Goal: Task Accomplishment & Management: Complete application form

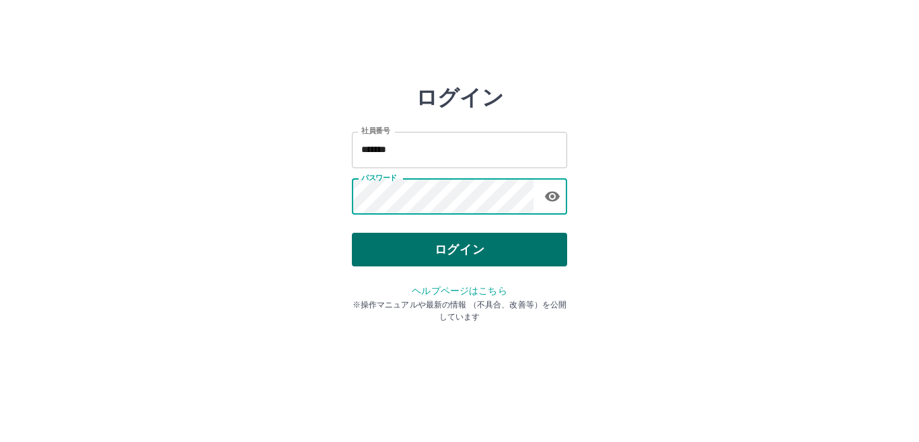
click at [400, 238] on button "ログイン" at bounding box center [459, 250] width 215 height 34
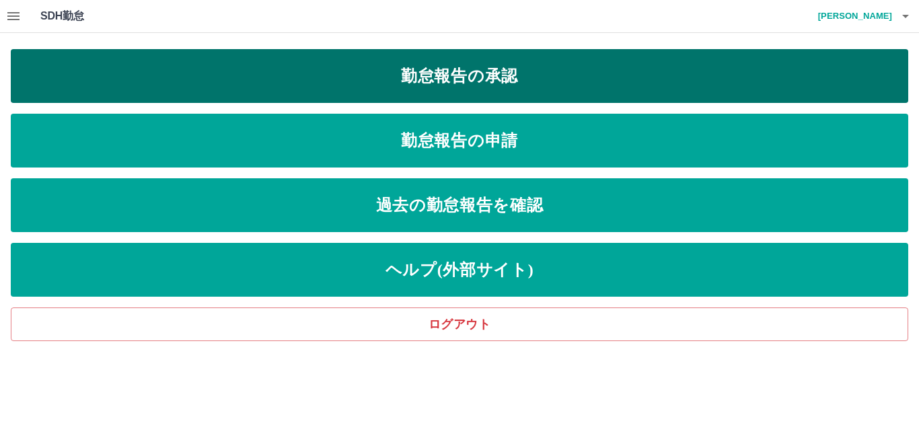
click at [465, 87] on link "勤怠報告の承認" at bounding box center [460, 76] width 898 height 54
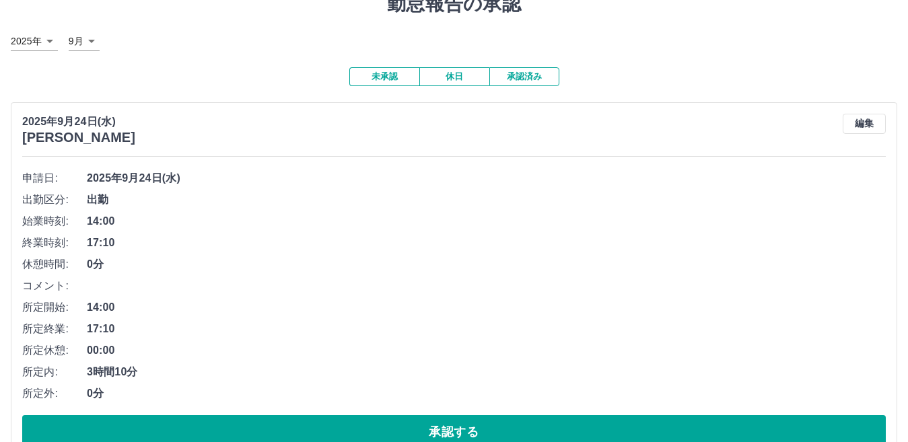
scroll to position [202, 0]
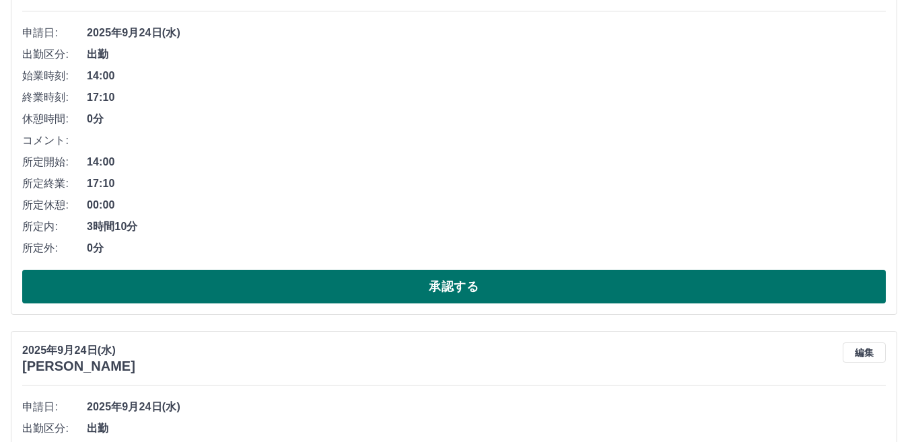
click at [416, 278] on button "承認する" at bounding box center [453, 287] width 863 height 34
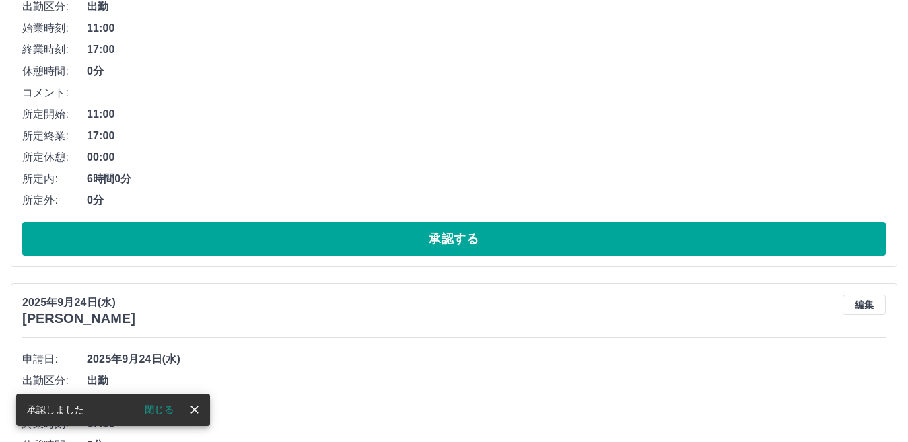
scroll to position [269, 0]
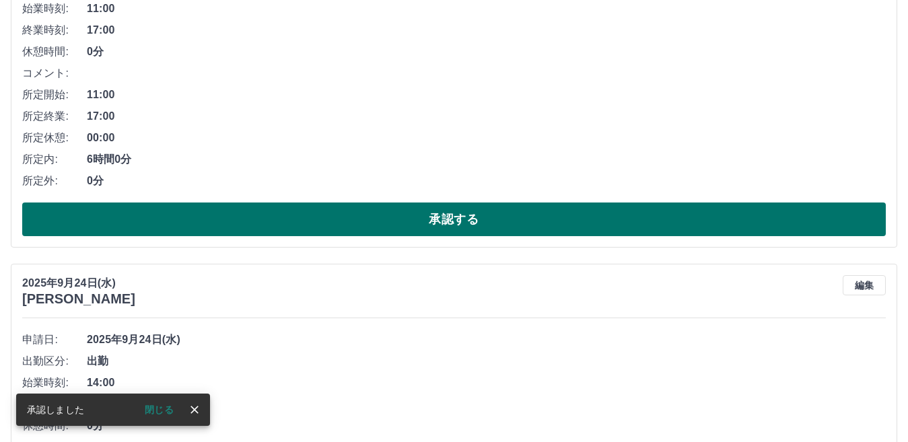
click at [400, 224] on button "承認する" at bounding box center [453, 220] width 863 height 34
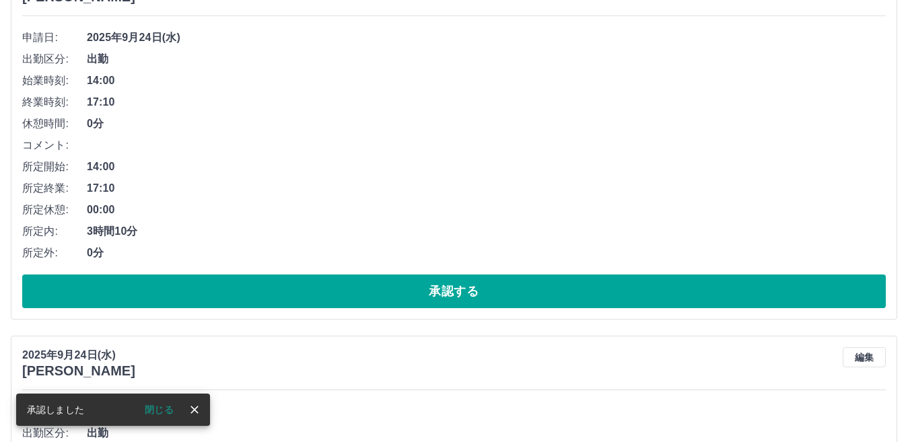
scroll to position [202, 0]
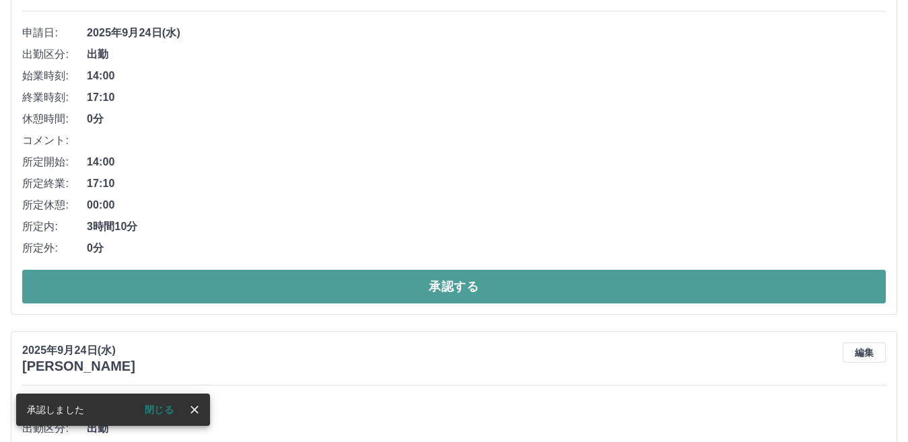
click at [376, 275] on button "承認する" at bounding box center [453, 287] width 863 height 34
click at [365, 290] on button "承認する" at bounding box center [453, 287] width 863 height 34
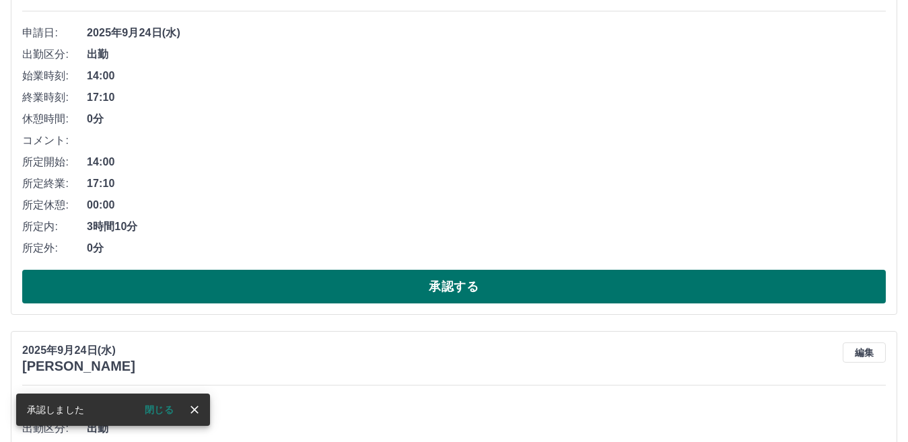
click at [413, 277] on button "承認する" at bounding box center [453, 287] width 863 height 34
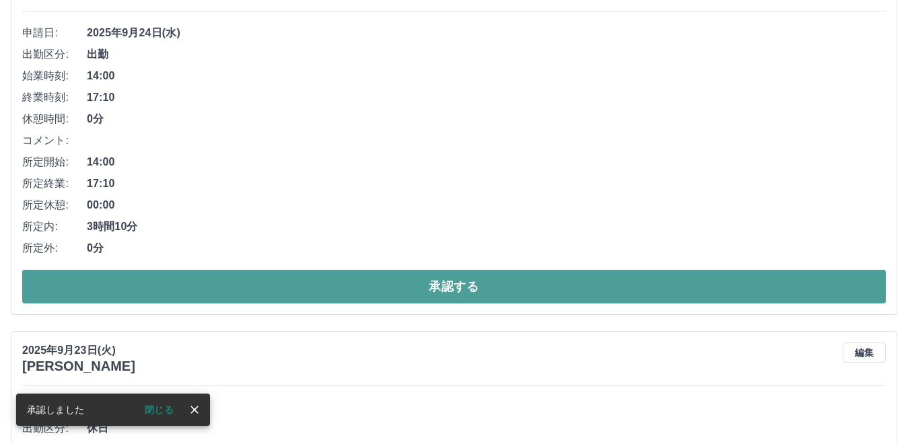
click at [405, 283] on button "承認する" at bounding box center [453, 287] width 863 height 34
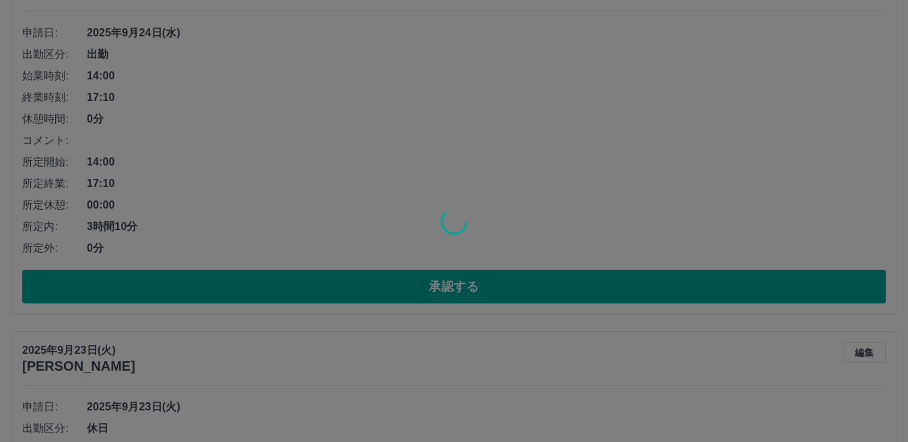
scroll to position [0, 0]
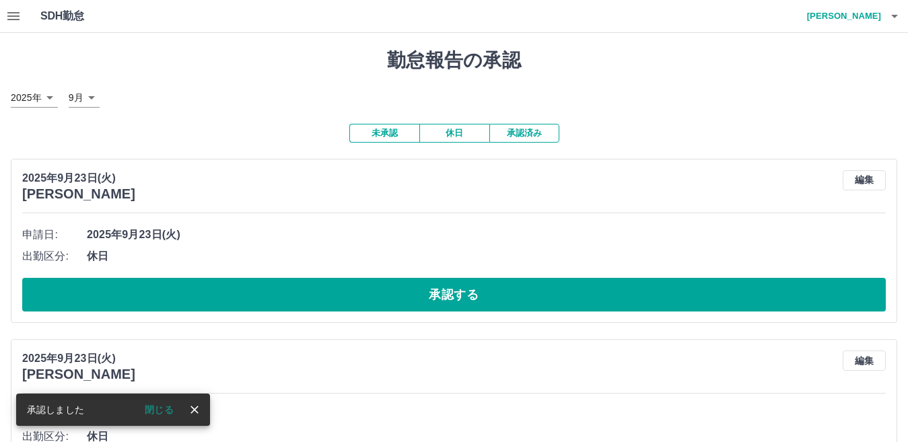
click at [406, 283] on button "承認する" at bounding box center [453, 295] width 863 height 34
click at [11, 21] on icon "button" at bounding box center [13, 16] width 16 height 16
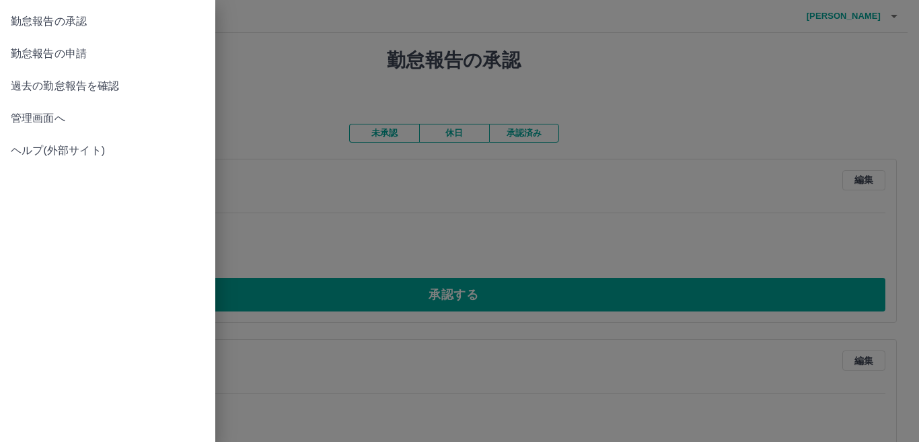
click at [59, 110] on span "管理画面へ" at bounding box center [108, 118] width 194 height 16
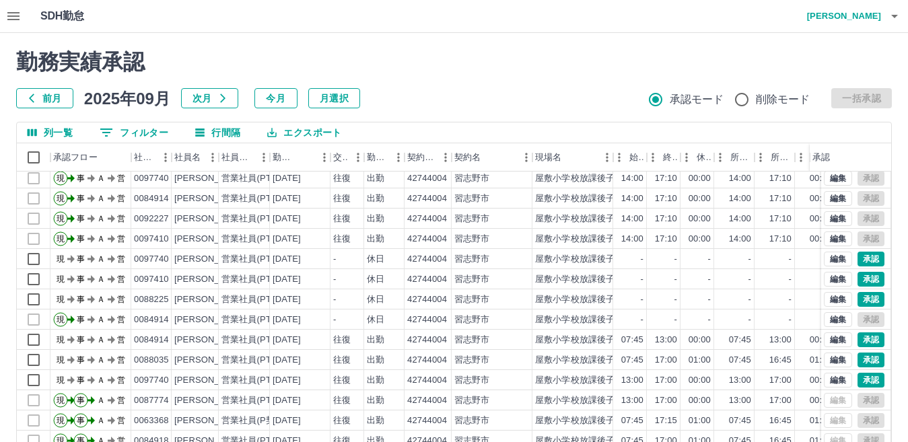
scroll to position [67, 0]
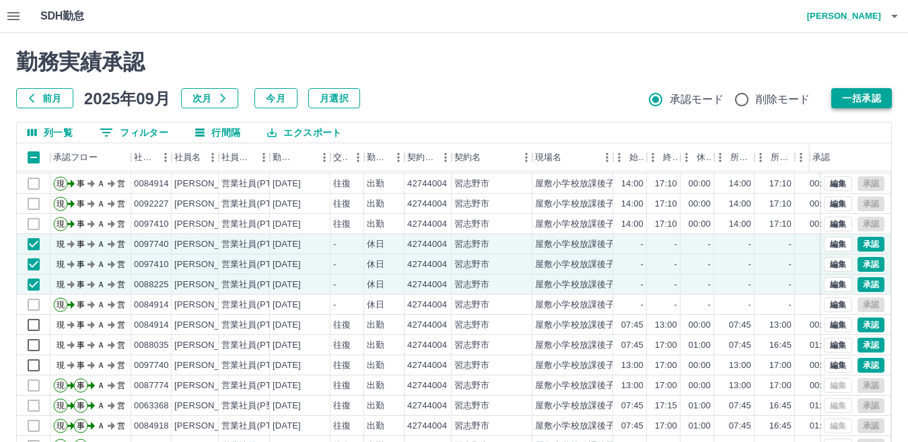
click at [856, 94] on button "一括承認" at bounding box center [861, 98] width 61 height 20
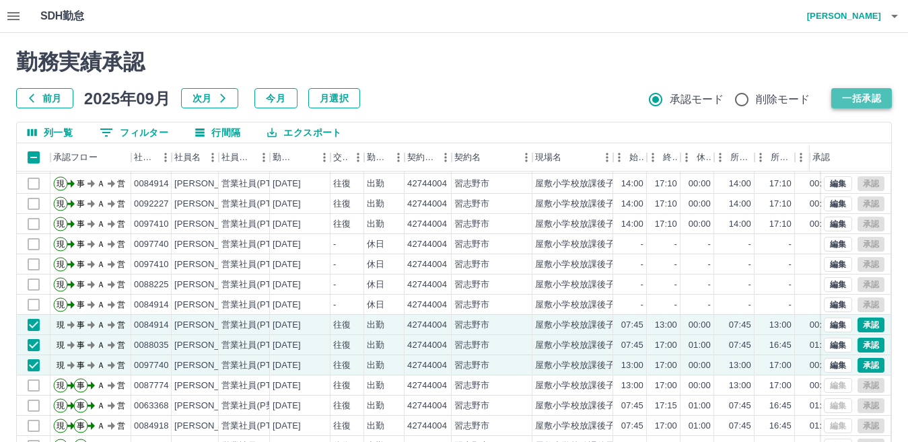
click at [868, 100] on button "一括承認" at bounding box center [861, 98] width 61 height 20
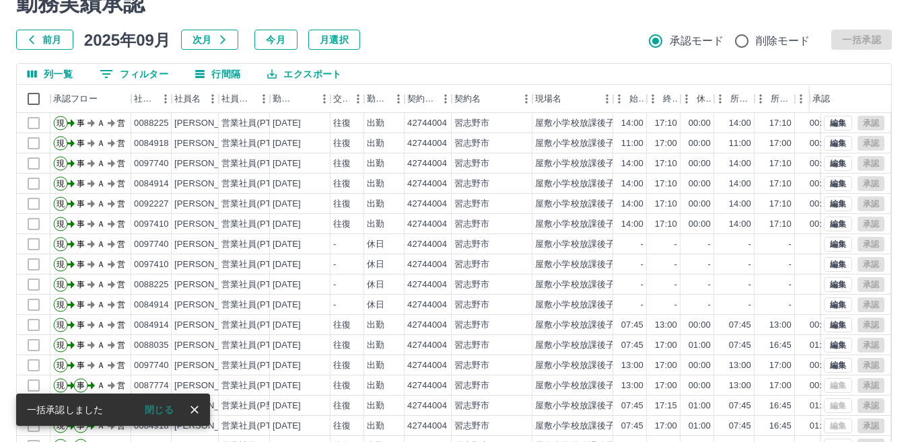
scroll to position [0, 0]
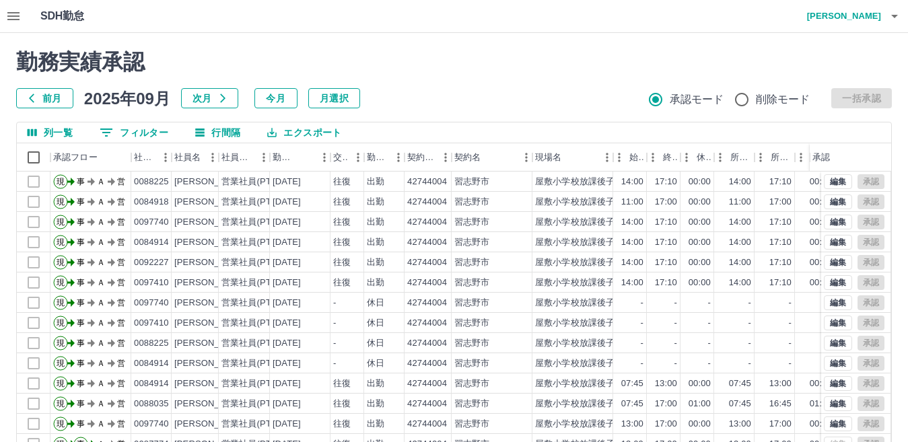
click at [5, 13] on button "button" at bounding box center [13, 16] width 27 height 32
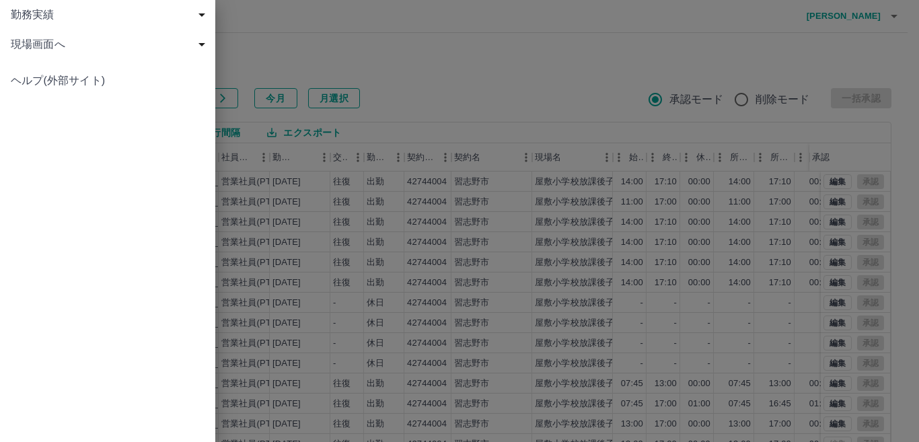
click at [52, 45] on span "現場画面へ" at bounding box center [110, 44] width 199 height 16
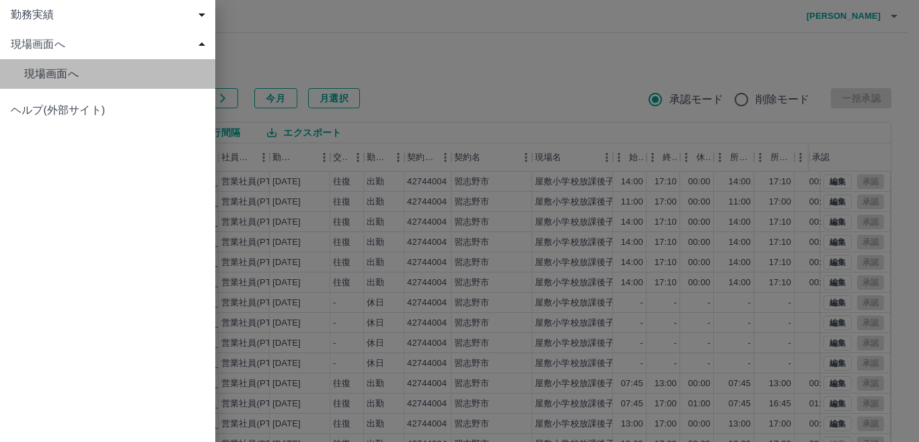
click at [61, 68] on span "現場画面へ" at bounding box center [114, 74] width 180 height 16
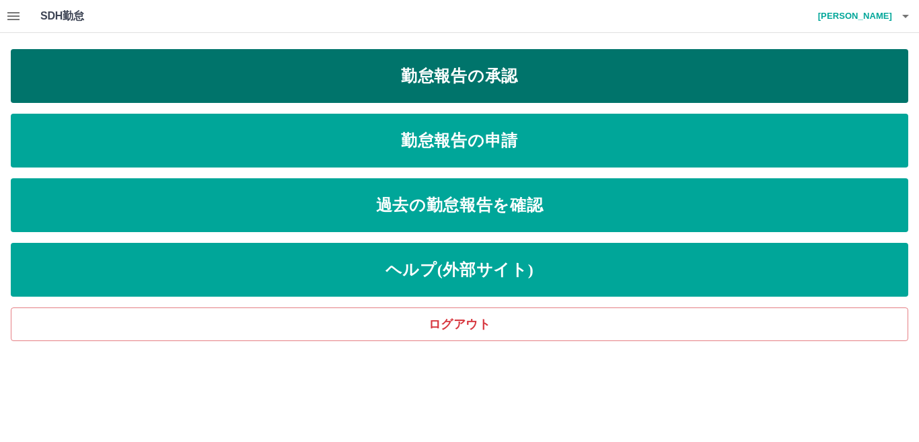
click at [392, 80] on link "勤怠報告の承認" at bounding box center [460, 76] width 898 height 54
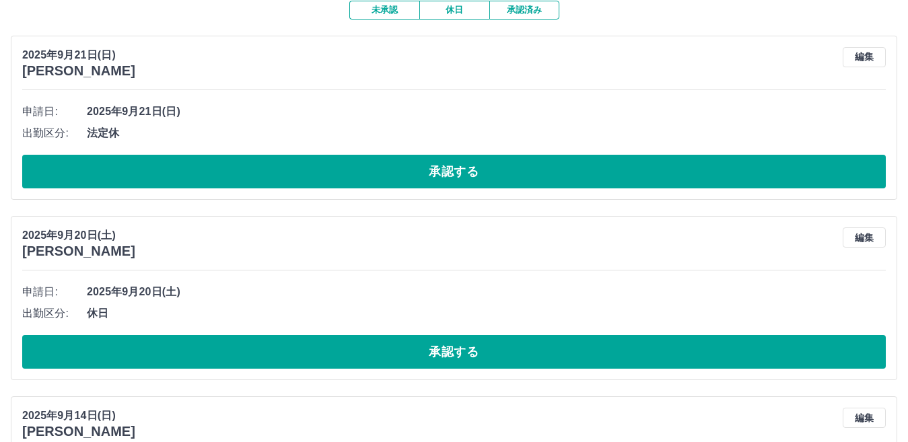
scroll to position [135, 0]
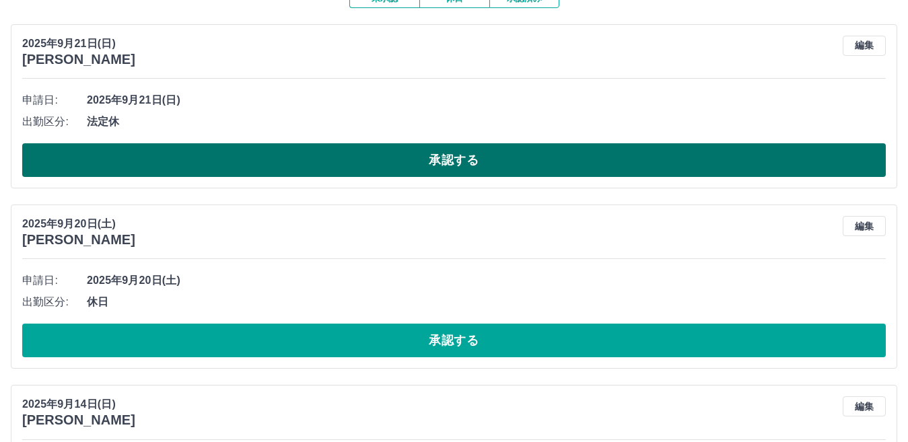
click at [357, 163] on button "承認する" at bounding box center [453, 160] width 863 height 34
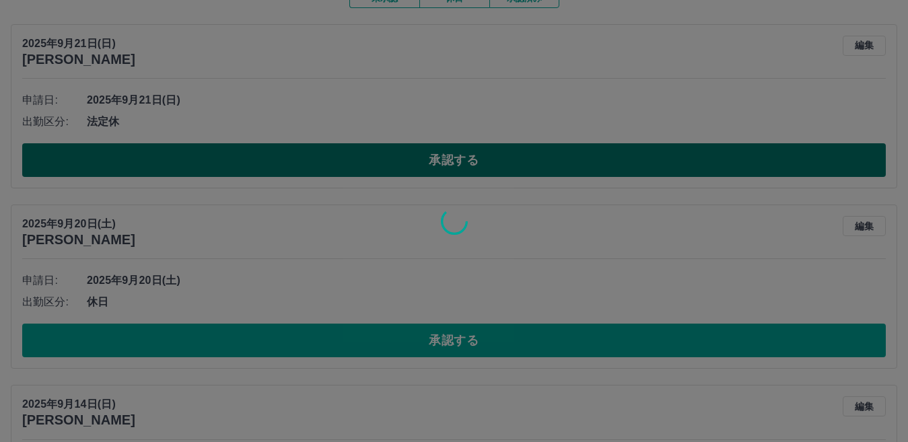
scroll to position [79, 0]
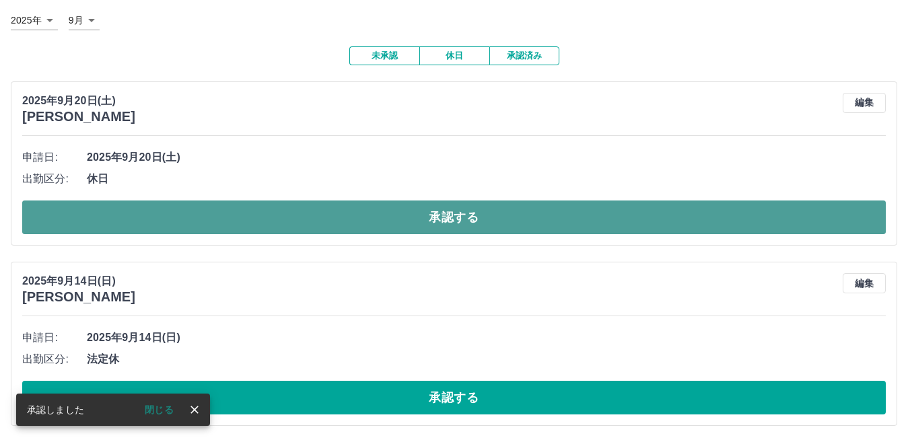
click at [306, 213] on button "承認する" at bounding box center [453, 218] width 863 height 34
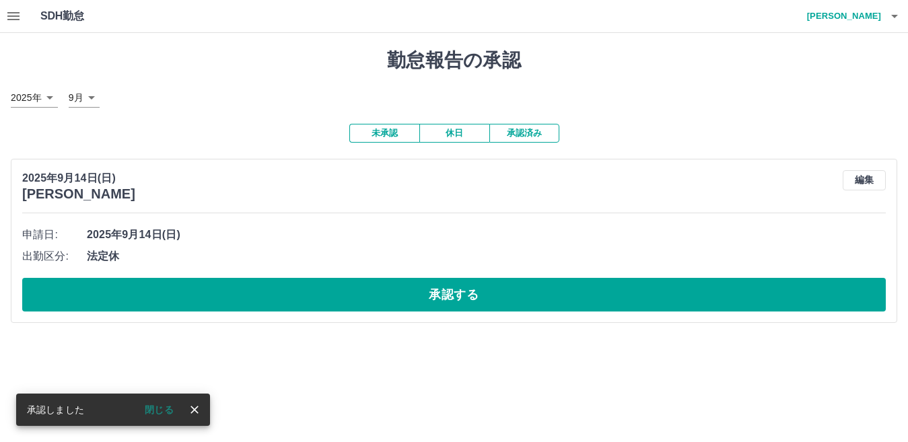
scroll to position [0, 0]
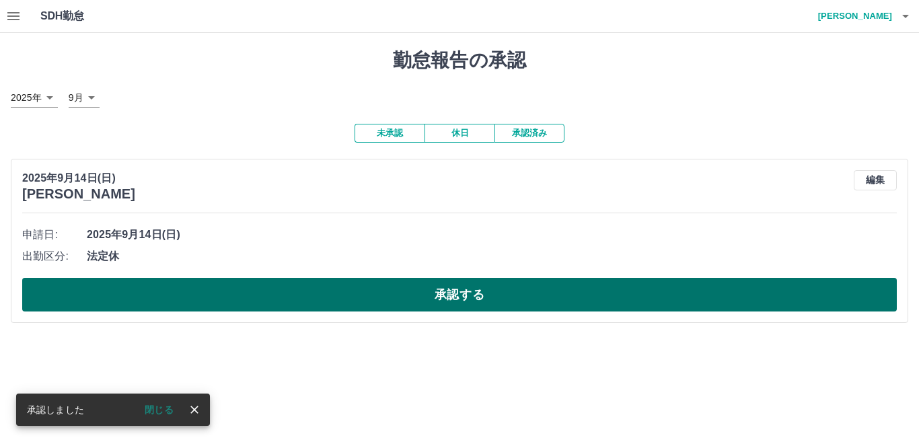
click at [253, 294] on button "承認する" at bounding box center [459, 295] width 875 height 34
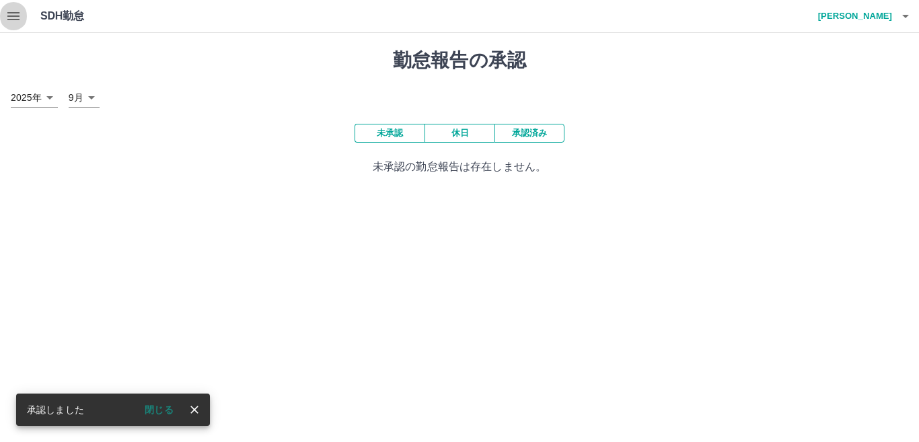
click at [13, 17] on icon "button" at bounding box center [13, 16] width 12 height 8
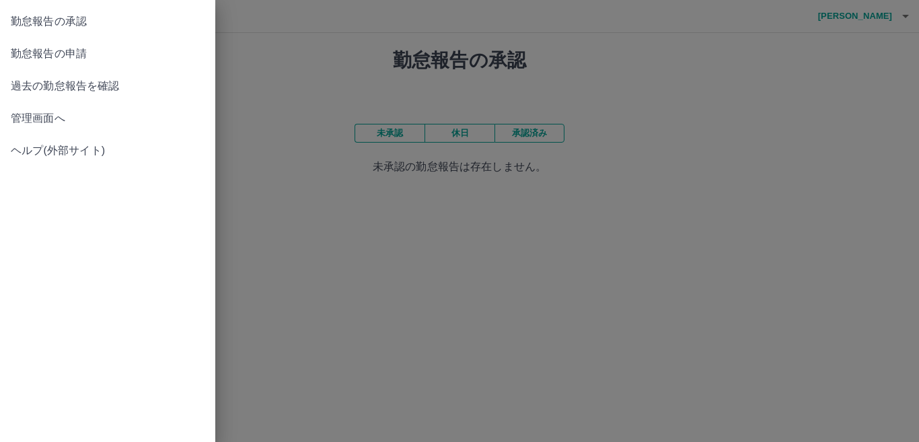
click at [35, 61] on span "勤怠報告の申請" at bounding box center [108, 54] width 194 height 16
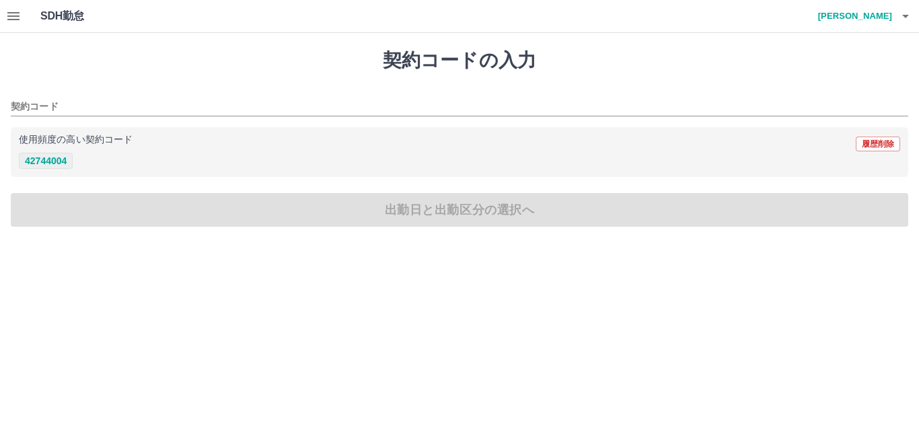
click at [42, 166] on button "42744004" at bounding box center [46, 161] width 54 height 16
type input "********"
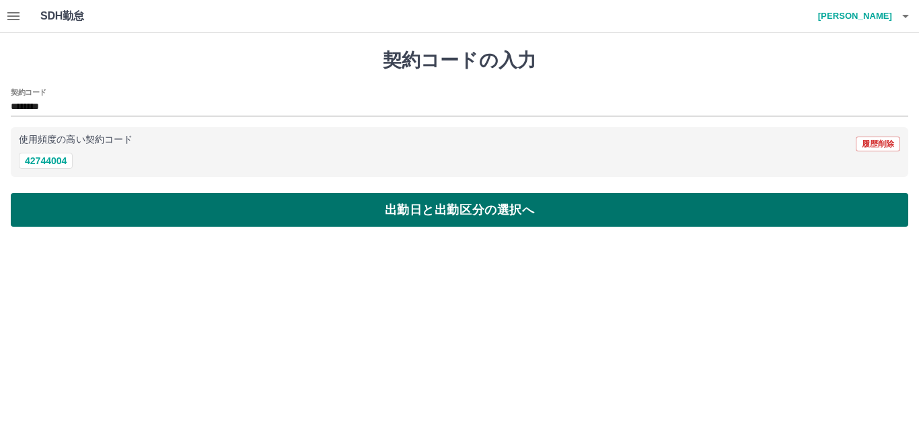
click at [51, 209] on button "出勤日と出勤区分の選択へ" at bounding box center [460, 210] width 898 height 34
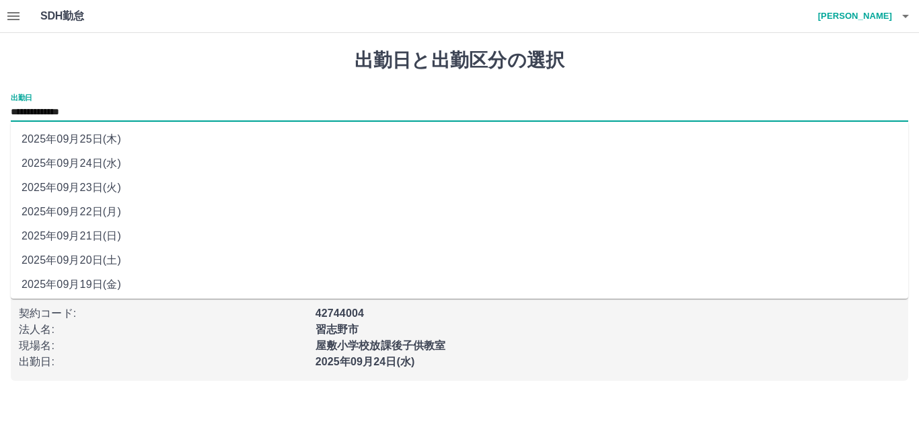
click at [72, 116] on input "**********" at bounding box center [460, 112] width 898 height 17
click at [83, 185] on li "2025年09月23日(火)" at bounding box center [460, 188] width 898 height 24
type input "**********"
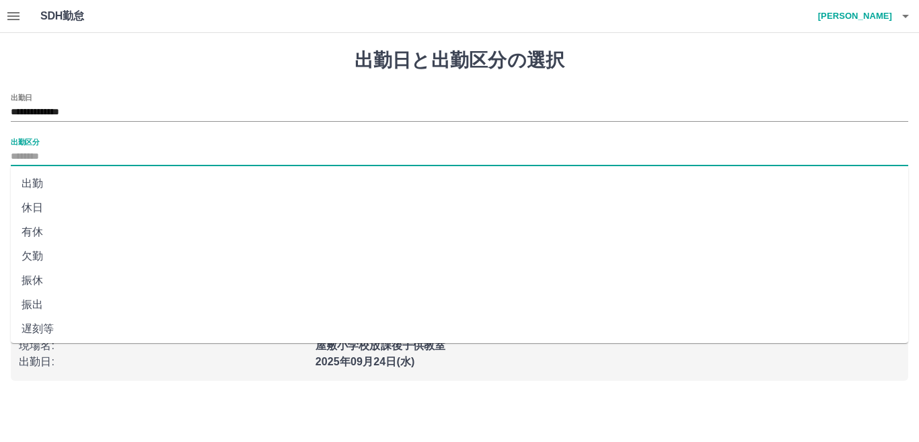
click at [48, 157] on input "出勤区分" at bounding box center [460, 157] width 898 height 17
click at [50, 201] on li "休日" at bounding box center [460, 208] width 898 height 24
type input "**"
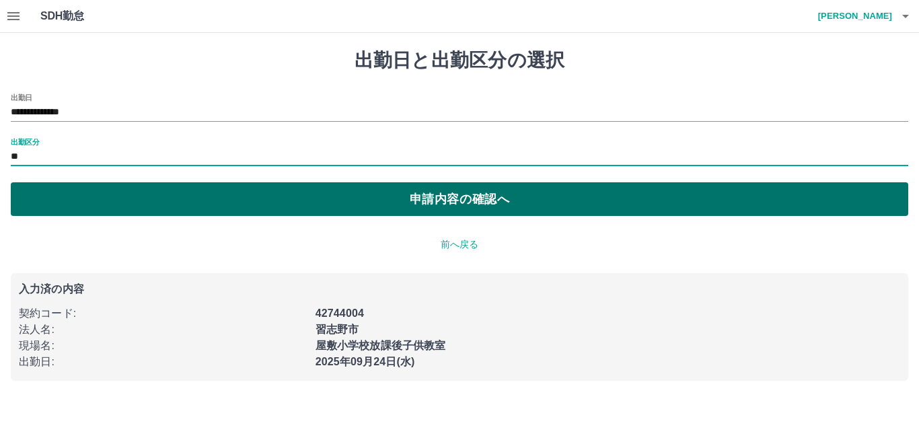
click at [85, 200] on button "申請内容の確認へ" at bounding box center [460, 199] width 898 height 34
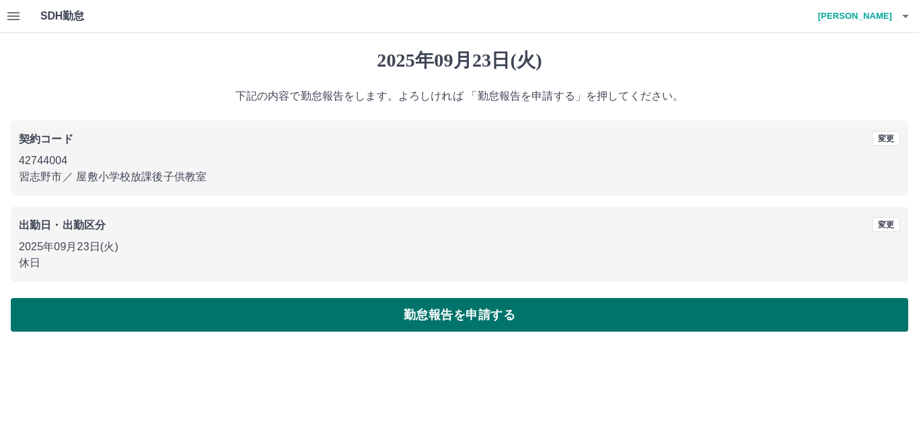
click at [251, 306] on button "勤怠報告を申請する" at bounding box center [460, 315] width 898 height 34
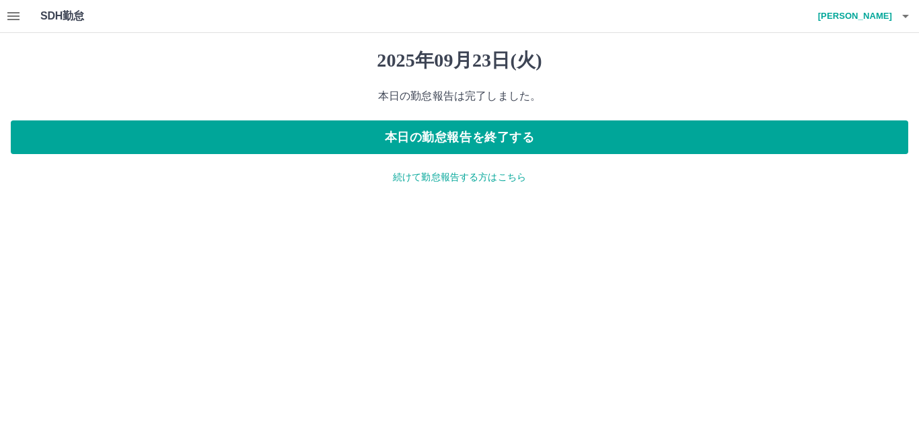
click at [411, 176] on p "続けて勤怠報告する方はこちら" at bounding box center [460, 177] width 898 height 14
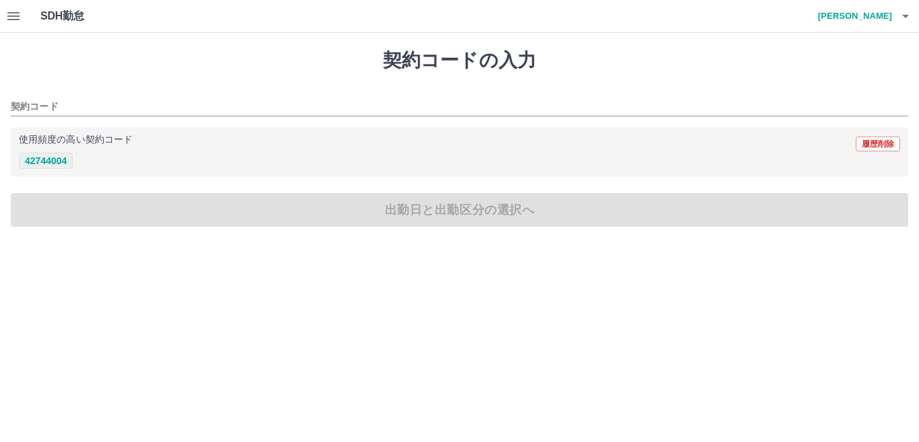
click at [59, 157] on button "42744004" at bounding box center [46, 161] width 54 height 16
type input "********"
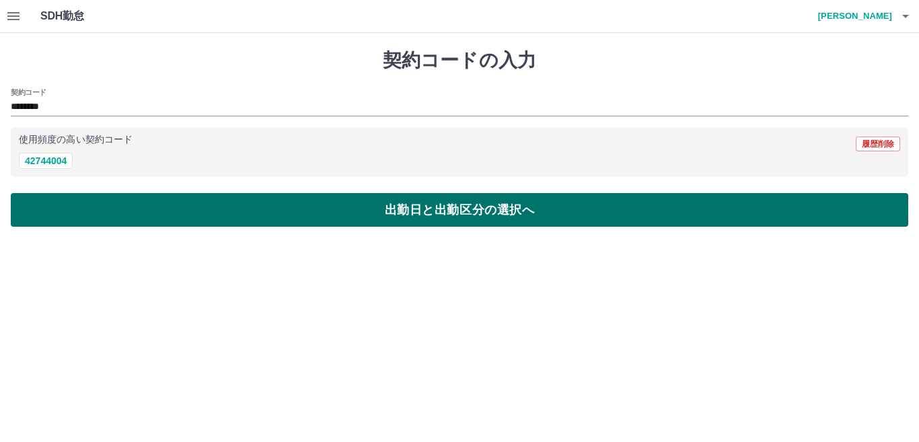
click at [73, 203] on button "出勤日と出勤区分の選択へ" at bounding box center [460, 210] width 898 height 34
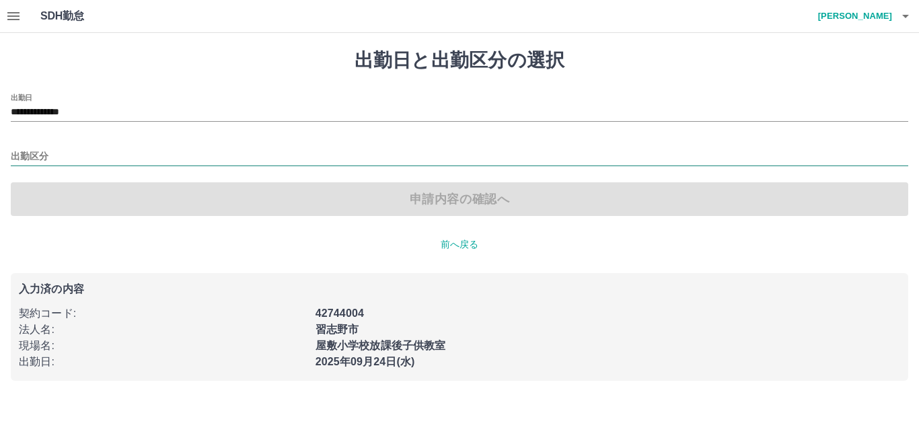
click at [38, 157] on input "出勤区分" at bounding box center [460, 157] width 898 height 17
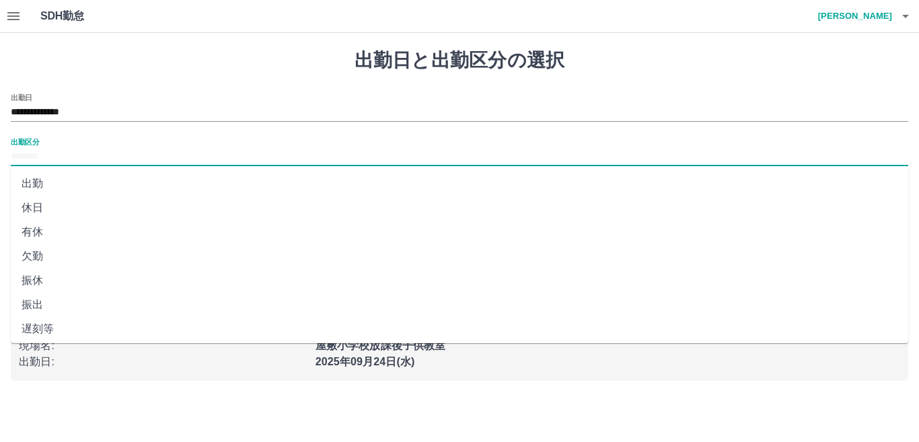
click at [48, 184] on li "出勤" at bounding box center [460, 184] width 898 height 24
type input "**"
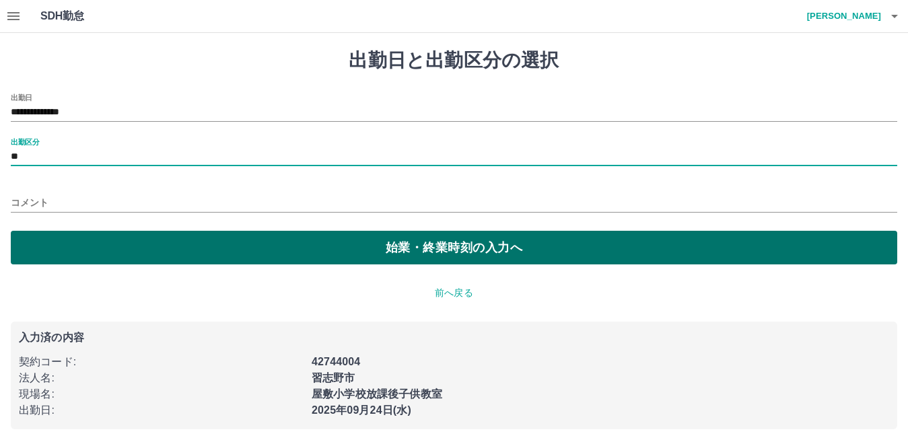
click at [109, 237] on button "始業・終業時刻の入力へ" at bounding box center [454, 248] width 886 height 34
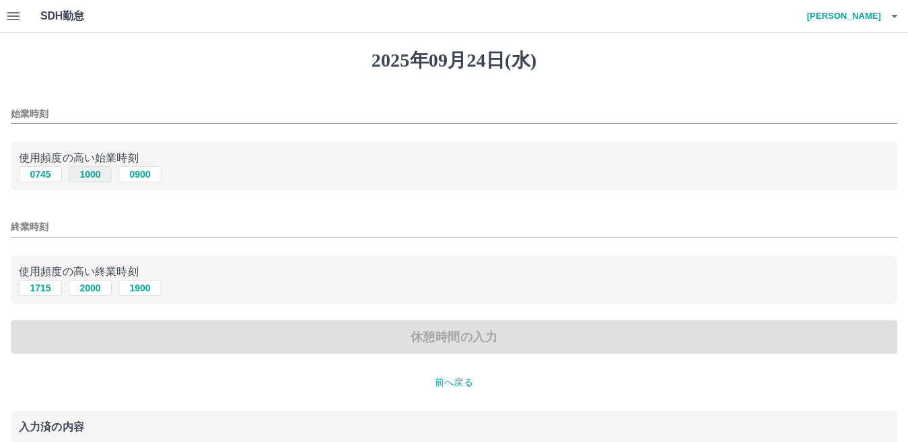
click at [92, 174] on button "1000" at bounding box center [90, 174] width 43 height 16
type input "****"
click at [144, 284] on button "1900" at bounding box center [139, 288] width 43 height 16
type input "****"
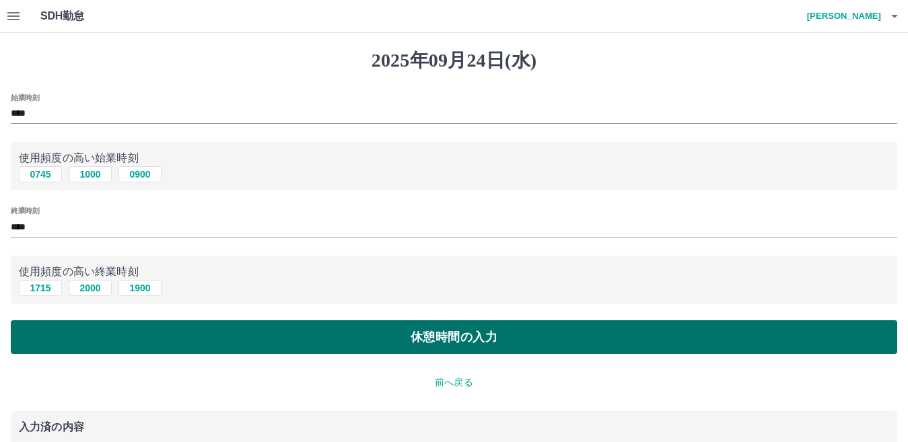
click at [170, 328] on button "休憩時間の入力" at bounding box center [454, 337] width 886 height 34
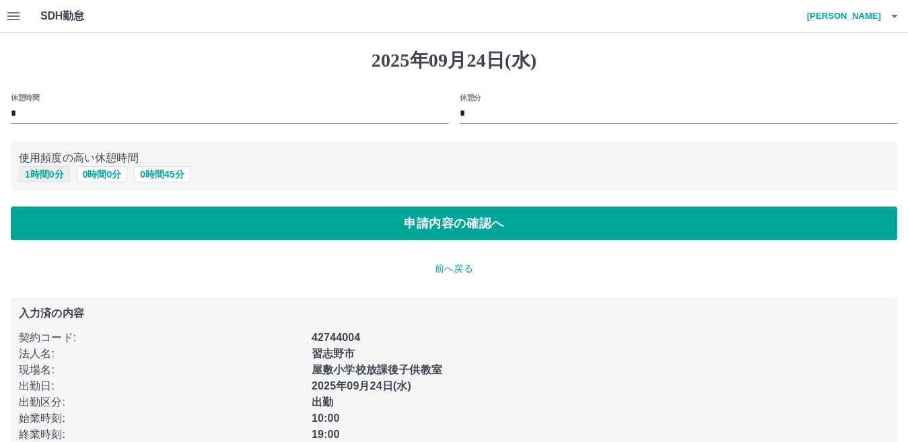
click at [56, 175] on button "1 時間 0 分" at bounding box center [44, 174] width 51 height 16
type input "*"
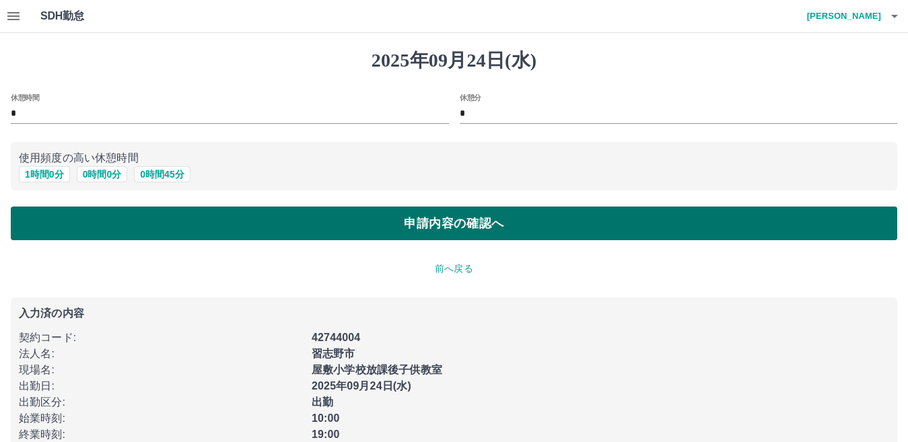
click at [91, 218] on button "申請内容の確認へ" at bounding box center [454, 224] width 886 height 34
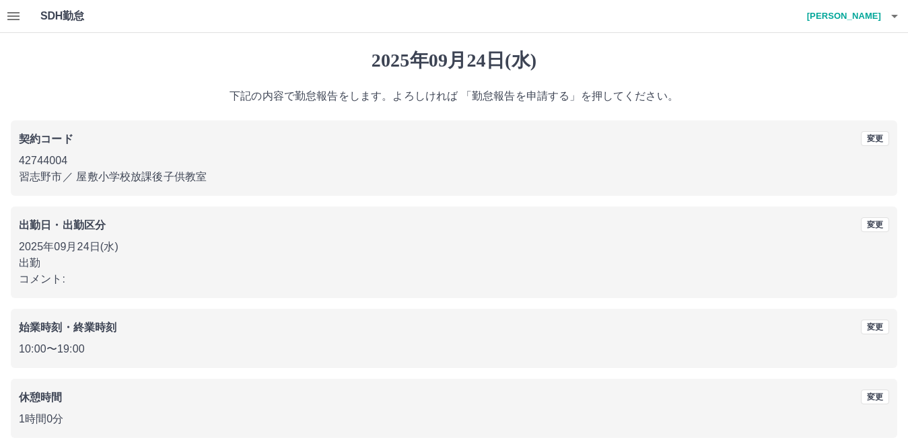
scroll to position [62, 0]
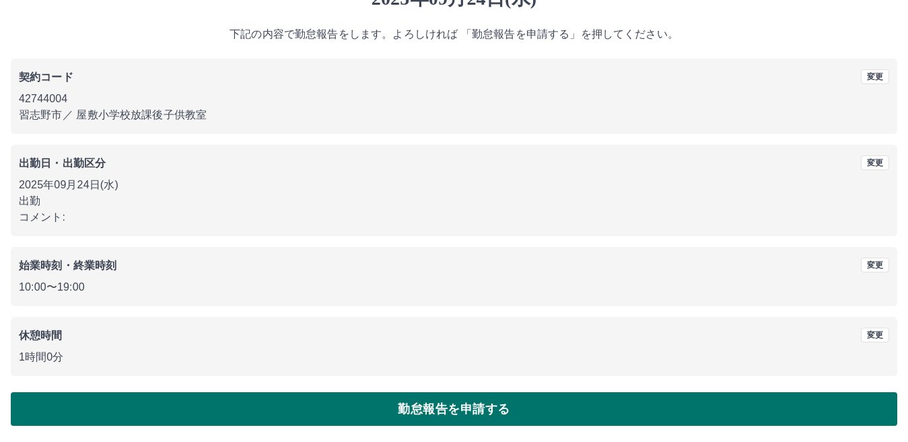
click at [437, 394] on button "勤怠報告を申請する" at bounding box center [454, 409] width 886 height 34
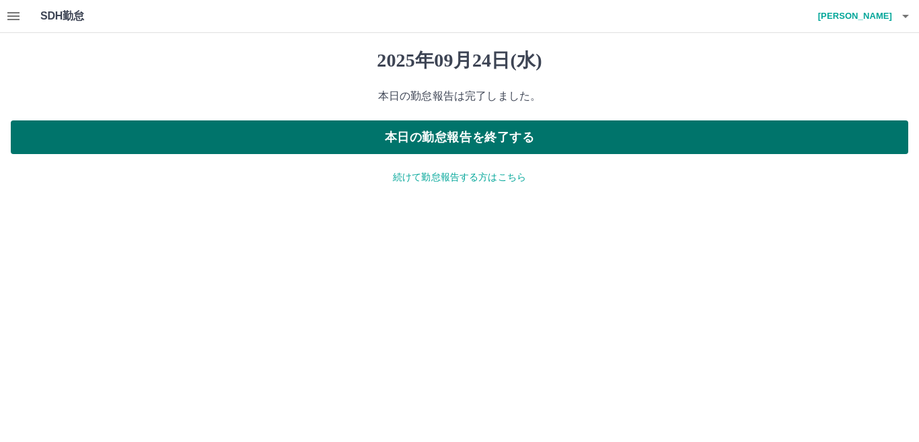
click at [485, 144] on button "本日の勤怠報告を終了する" at bounding box center [460, 137] width 898 height 34
